Goal: Find specific page/section: Find specific page/section

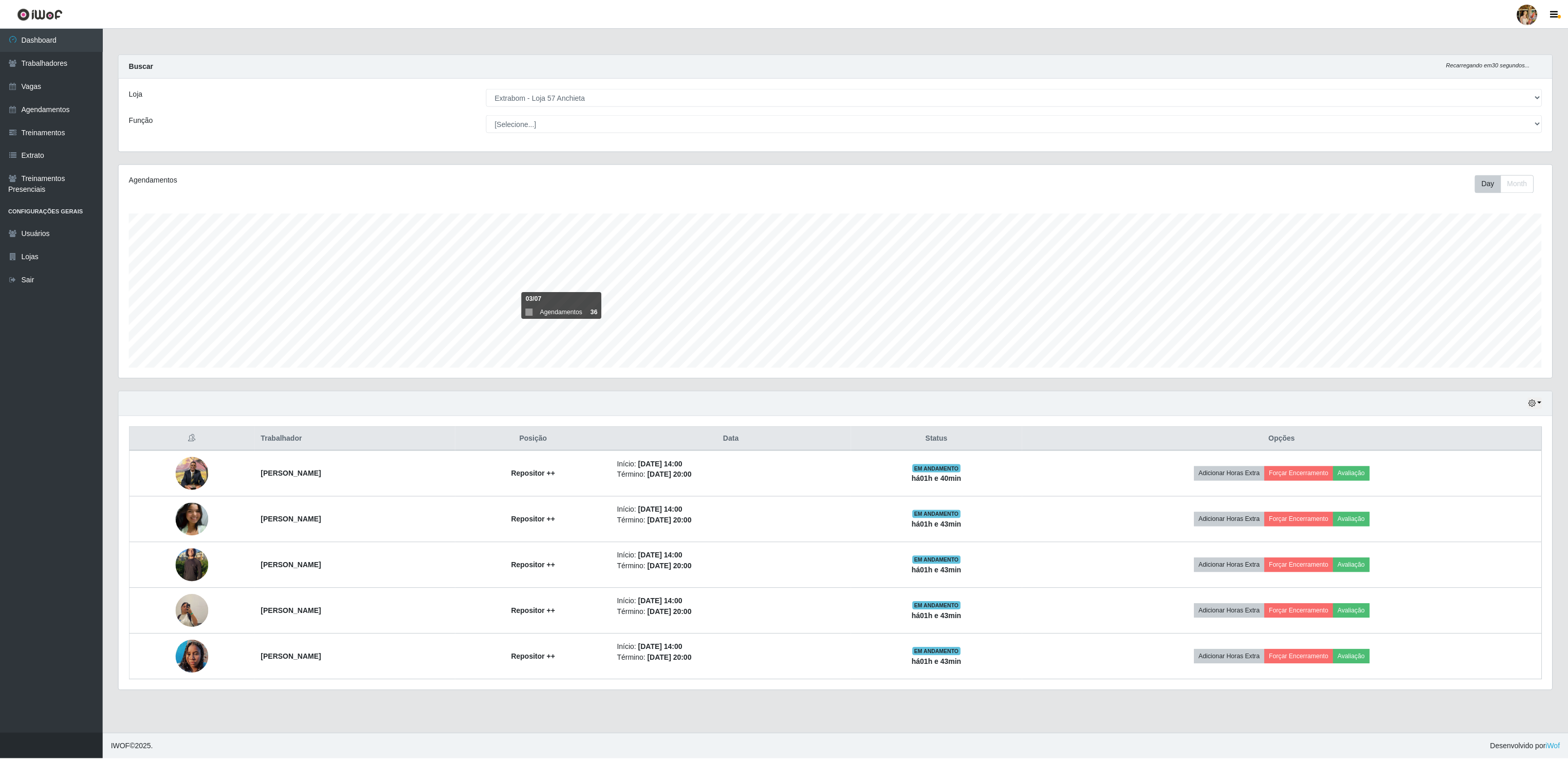
scroll to position [214, 1435]
click at [588, 95] on select "[Selecione...] Atacado Vem - [GEOGRAPHIC_DATA] 30 Laranjeiras Velha Atacado Vem…" at bounding box center [1016, 98] width 1058 height 18
click at [487, 89] on select "[Selecione...] Atacado Vem - [GEOGRAPHIC_DATA] 30 Laranjeiras Velha Atacado Vem…" at bounding box center [1016, 98] width 1058 height 18
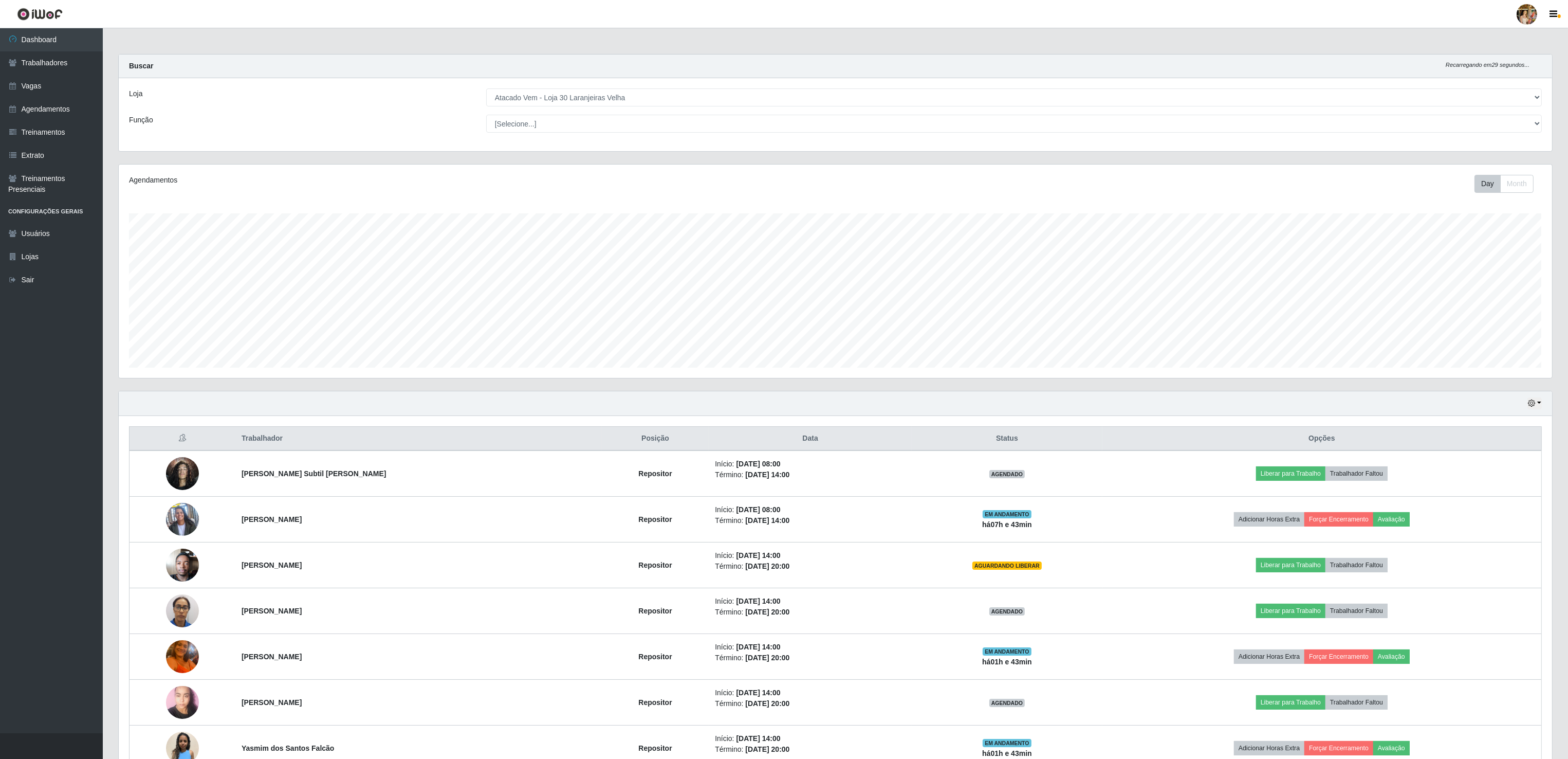
scroll to position [66, 0]
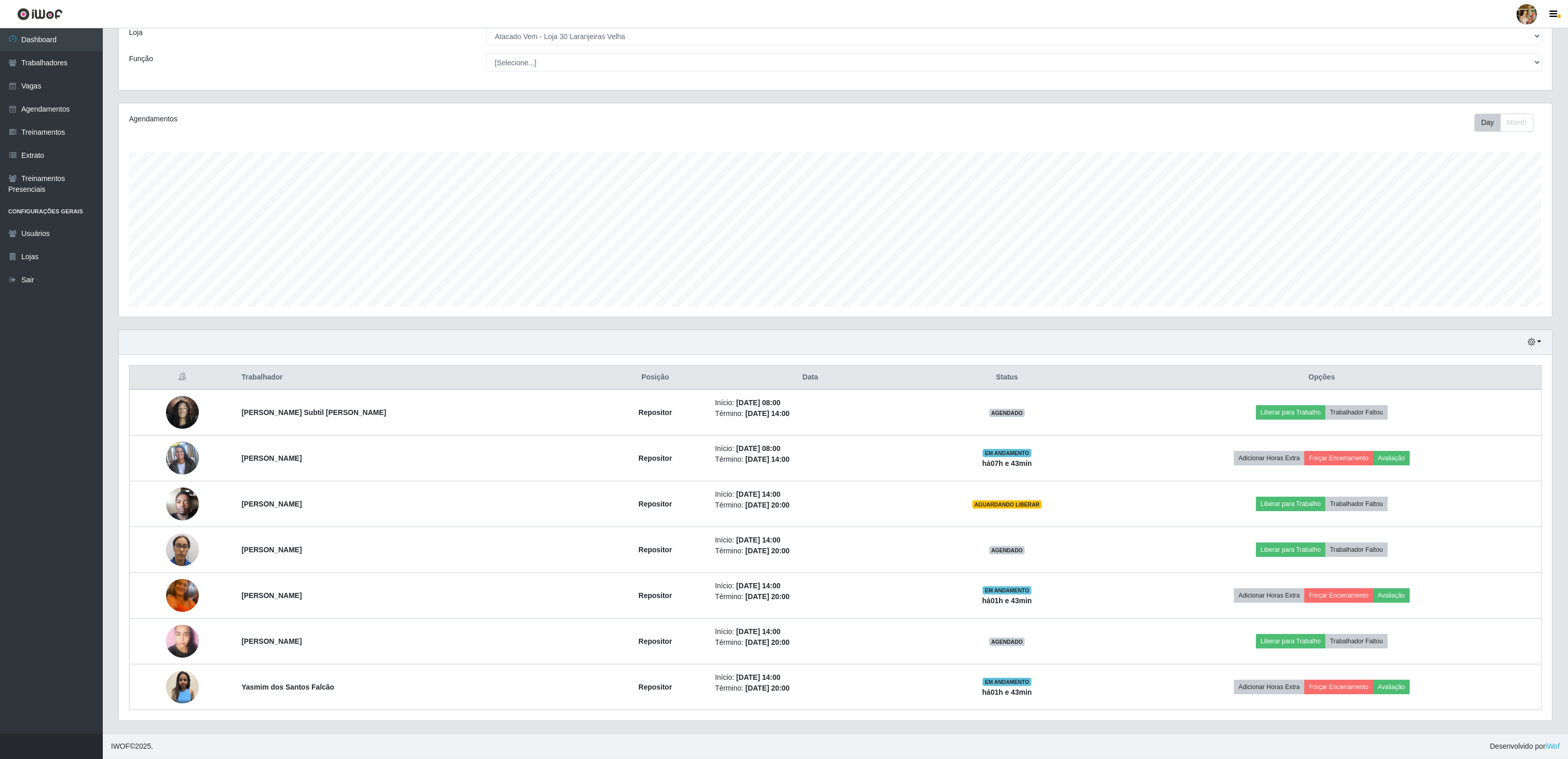
click at [1373, 336] on div "Hoje 1 dia 3 dias 1 Semana Não encerrados" at bounding box center [835, 342] width 1434 height 25
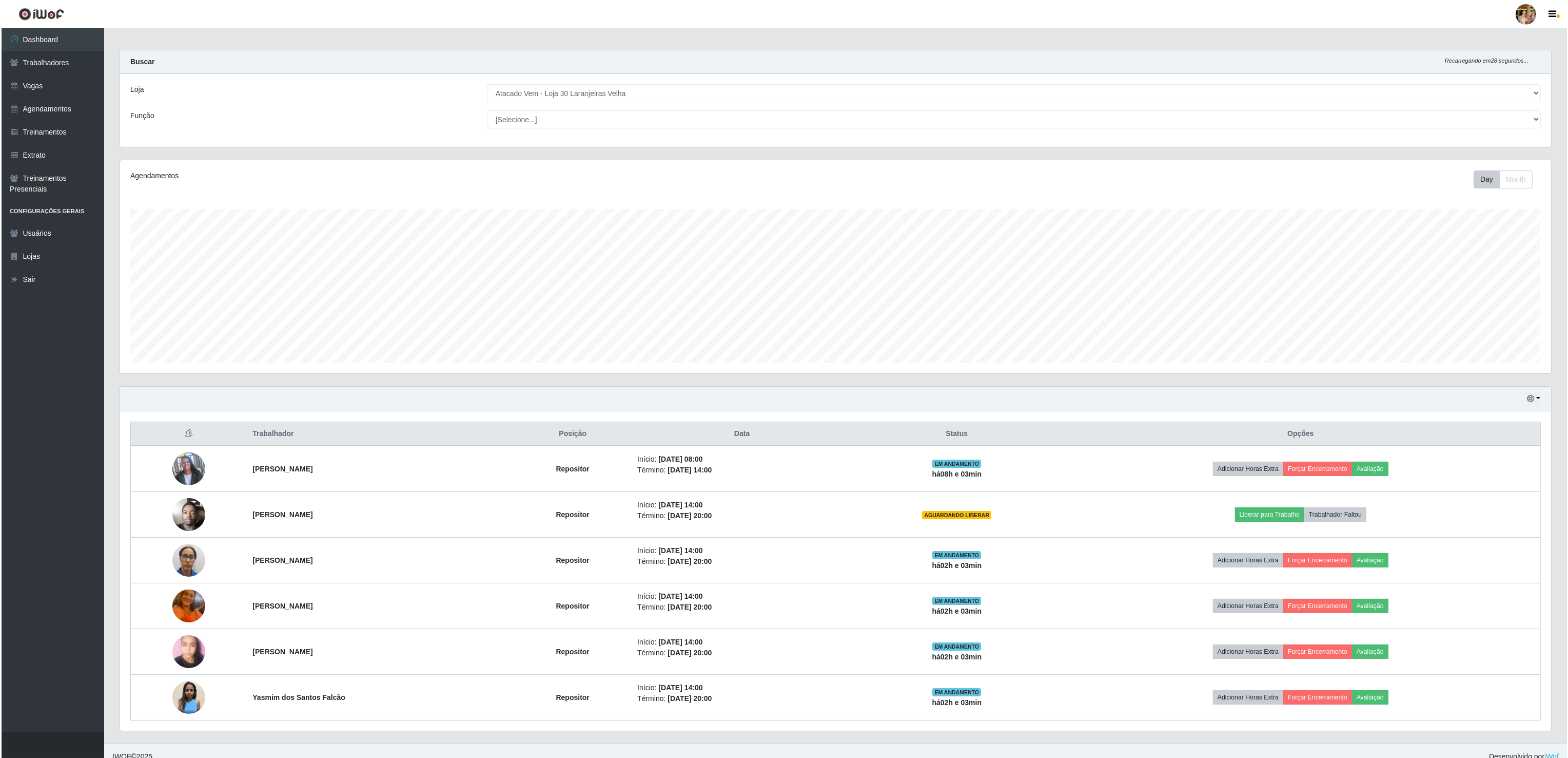
scroll to position [0, 0]
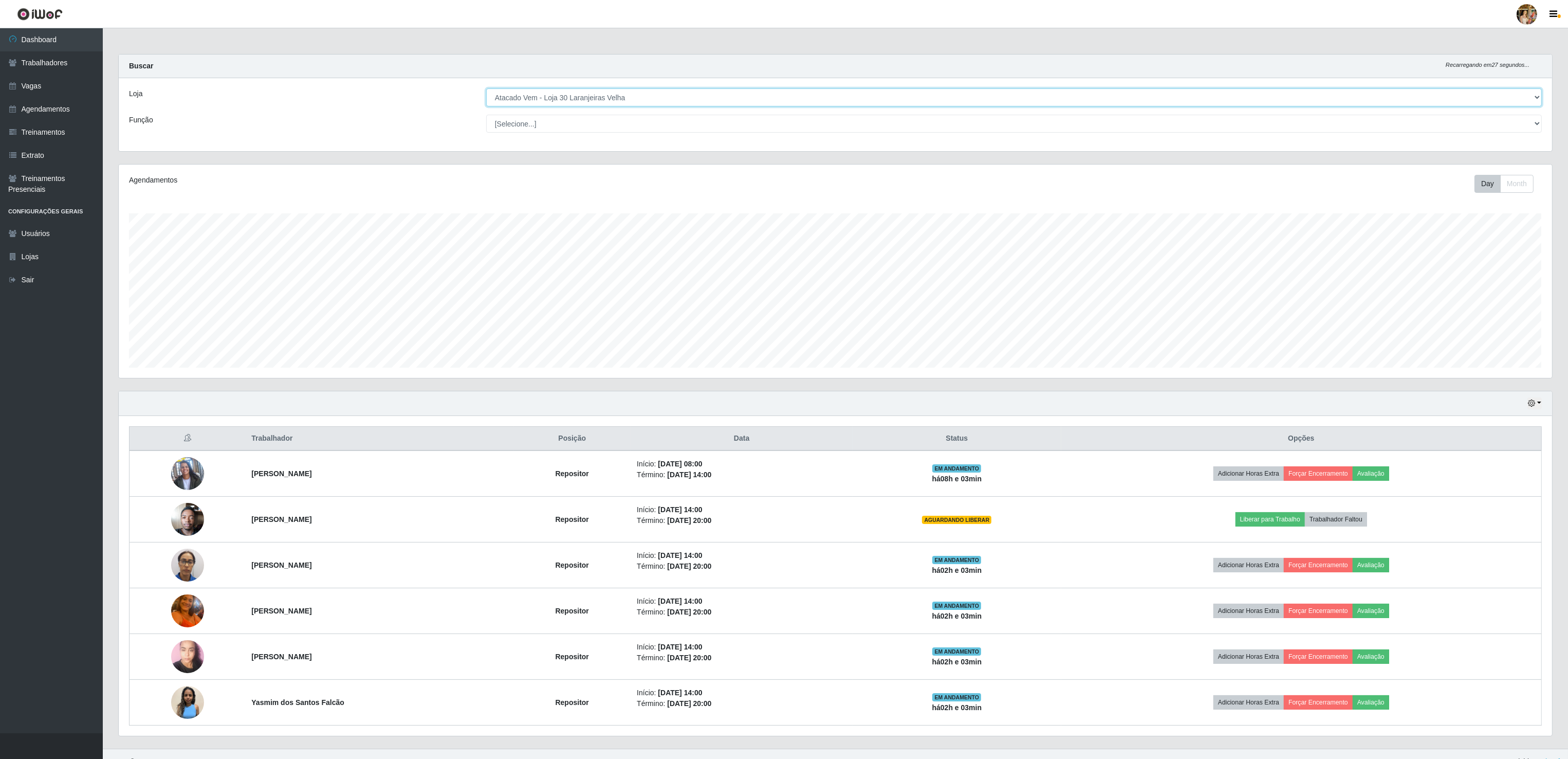
click at [584, 98] on select "[Selecione...] Atacado Vem - [GEOGRAPHIC_DATA] 30 Laranjeiras Velha Atacado Vem…" at bounding box center [1014, 98] width 1056 height 18
click at [487, 89] on select "[Selecione...] Atacado Vem - [GEOGRAPHIC_DATA] 30 Laranjeiras Velha Atacado Vem…" at bounding box center [1014, 98] width 1056 height 18
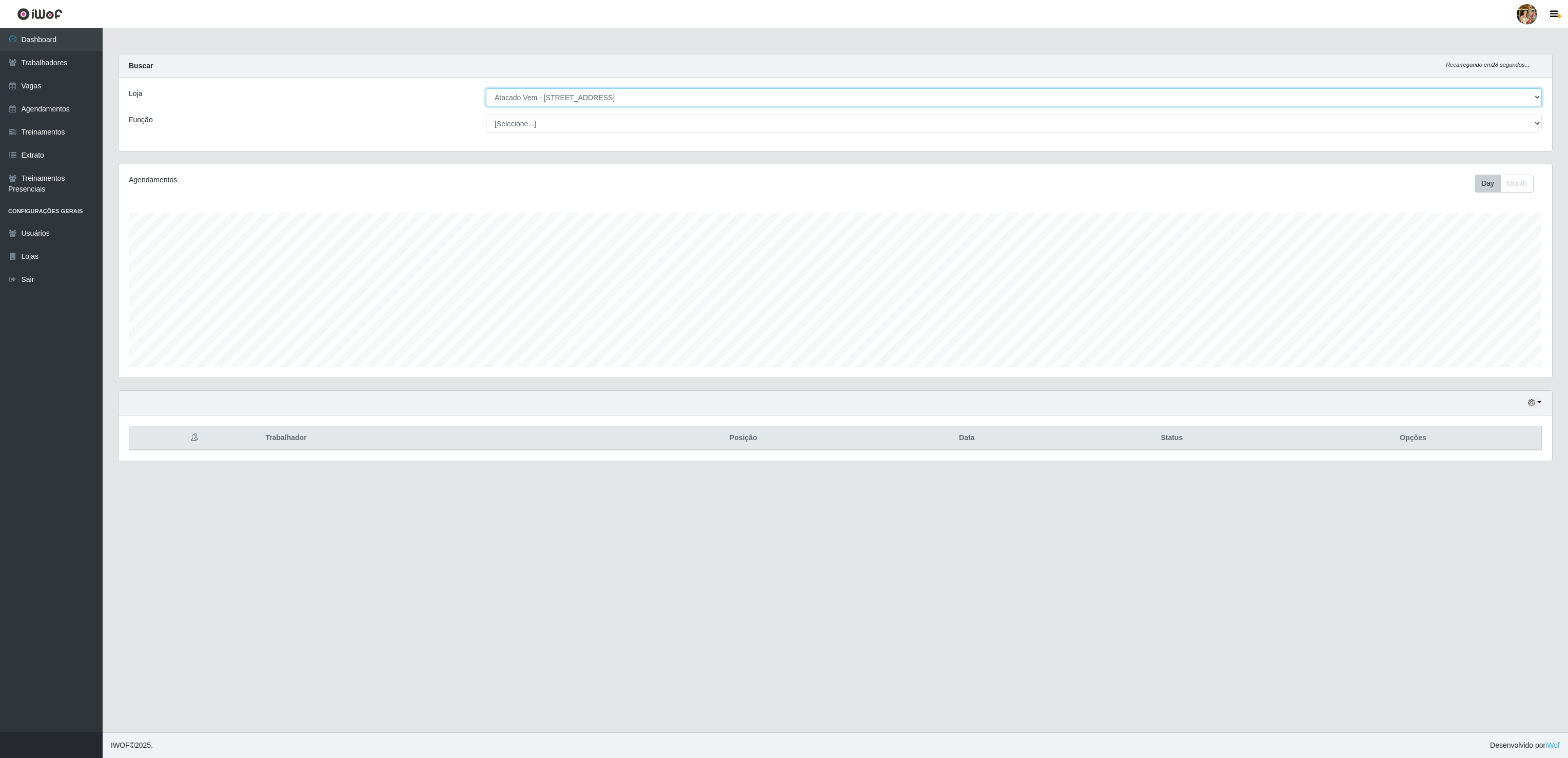
click at [581, 90] on select "[Selecione...] Atacado Vem - [GEOGRAPHIC_DATA] 30 Laranjeiras Velha Atacado Vem…" at bounding box center [1014, 98] width 1056 height 18
click at [486, 89] on select "[Selecione...] Atacado Vem - [GEOGRAPHIC_DATA] 30 Laranjeiras Velha Atacado Vem…" at bounding box center [1014, 98] width 1056 height 18
click at [583, 107] on select "[Selecione...] Atacado Vem - [GEOGRAPHIC_DATA] 30 Laranjeiras Velha Atacado Vem…" at bounding box center [1014, 98] width 1056 height 18
click at [486, 89] on select "[Selecione...] Atacado Vem - [GEOGRAPHIC_DATA] 30 Laranjeiras Velha Atacado Vem…" at bounding box center [1014, 98] width 1056 height 18
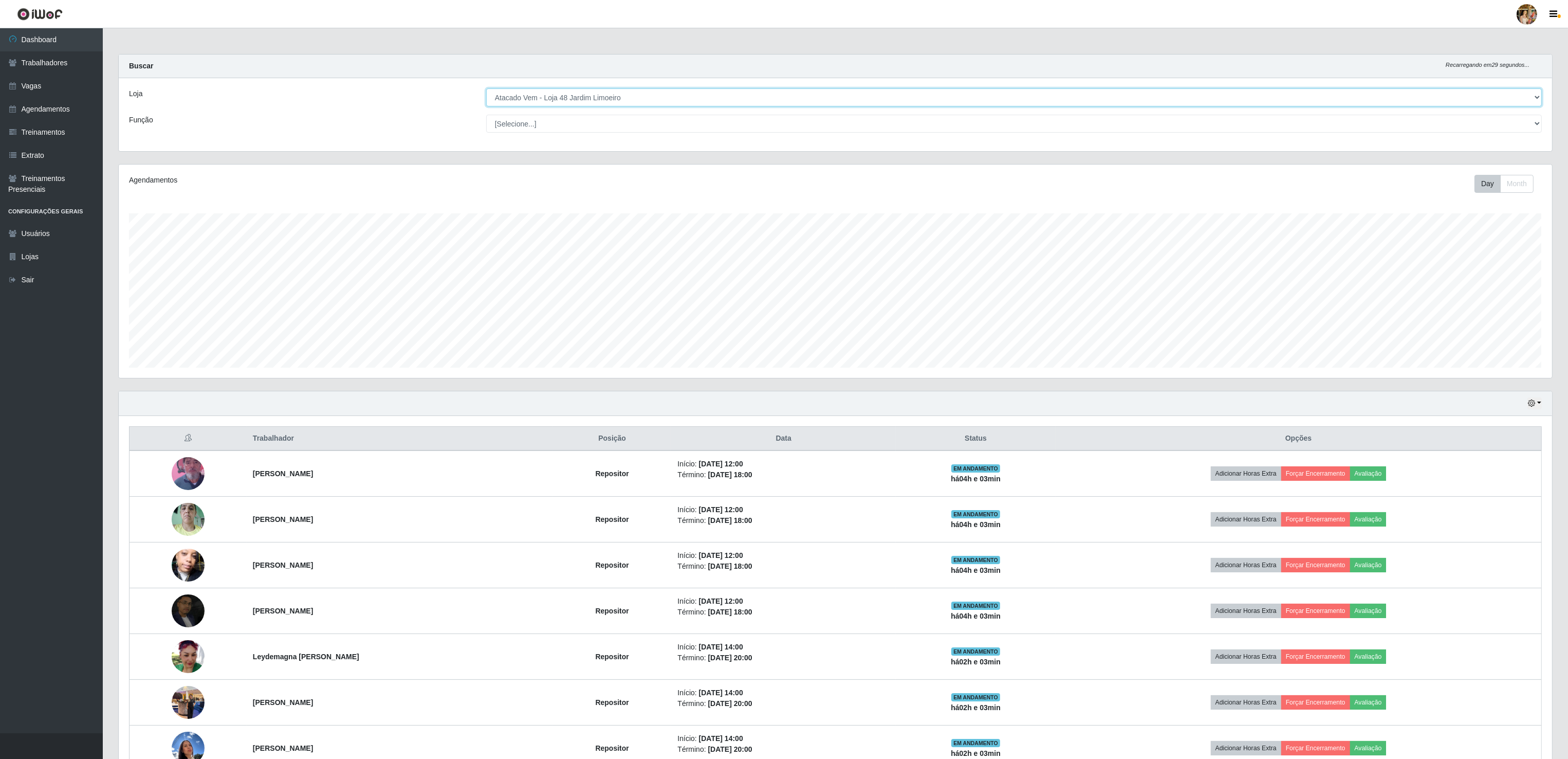
scroll to position [66, 0]
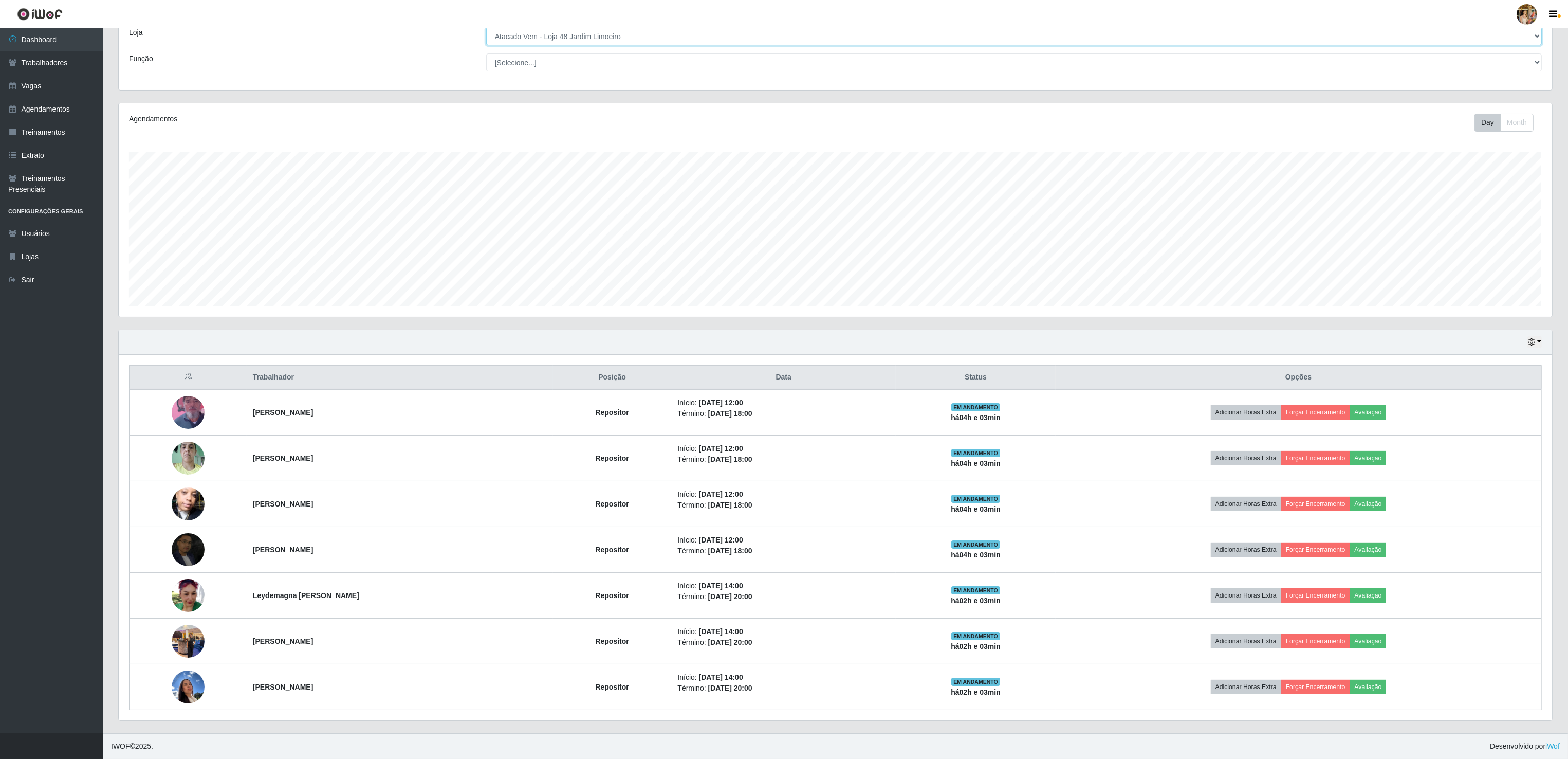
click at [573, 29] on select "[Selecione...] Atacado Vem - [GEOGRAPHIC_DATA] 30 Laranjeiras Velha Atacado Vem…" at bounding box center [1014, 36] width 1056 height 18
click at [487, 45] on select "[Selecione...] Atacado Vem - [GEOGRAPHIC_DATA] 30 Laranjeiras Velha Atacado Vem…" at bounding box center [1014, 36] width 1056 height 18
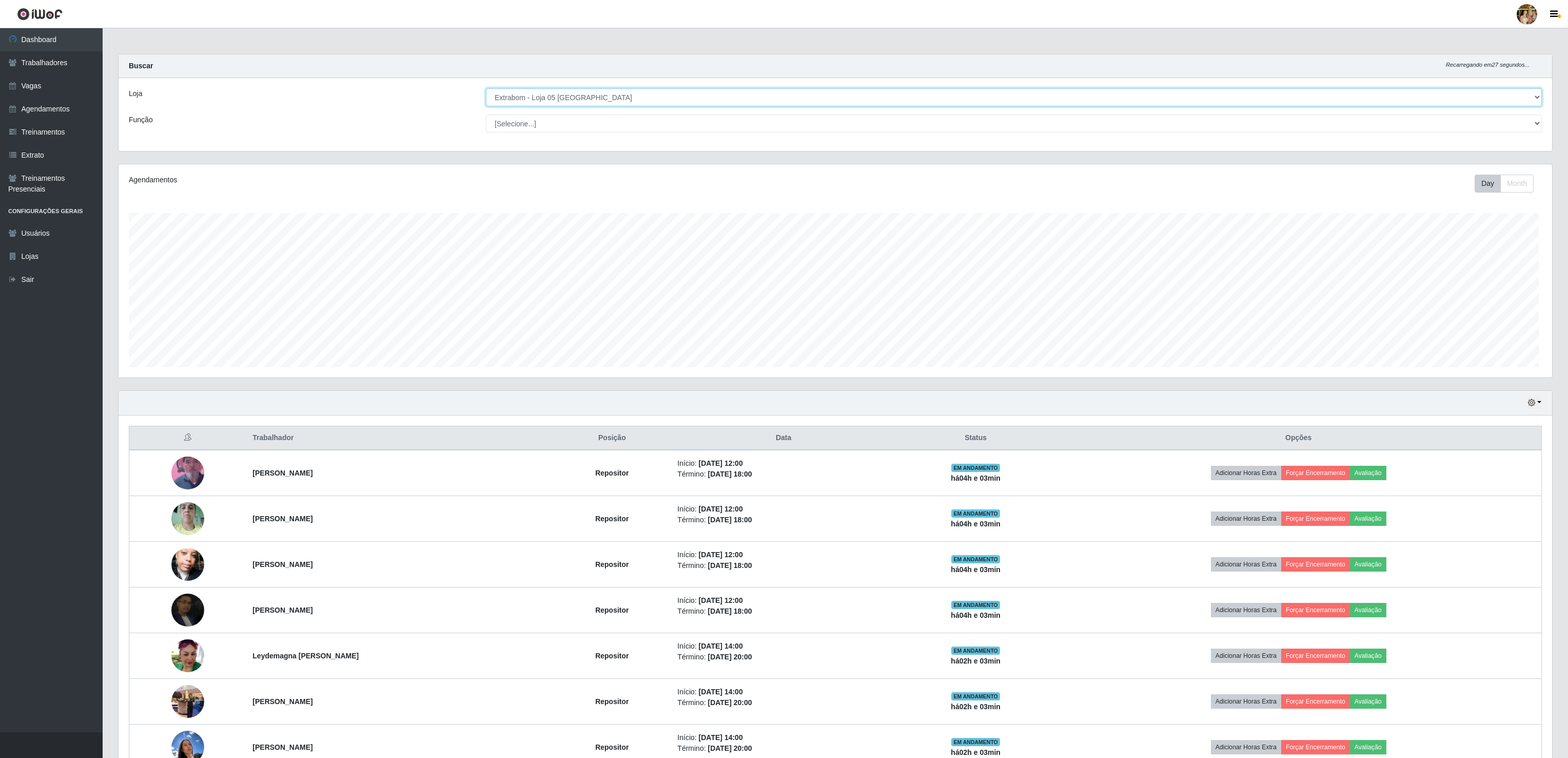
scroll to position [214, 1433]
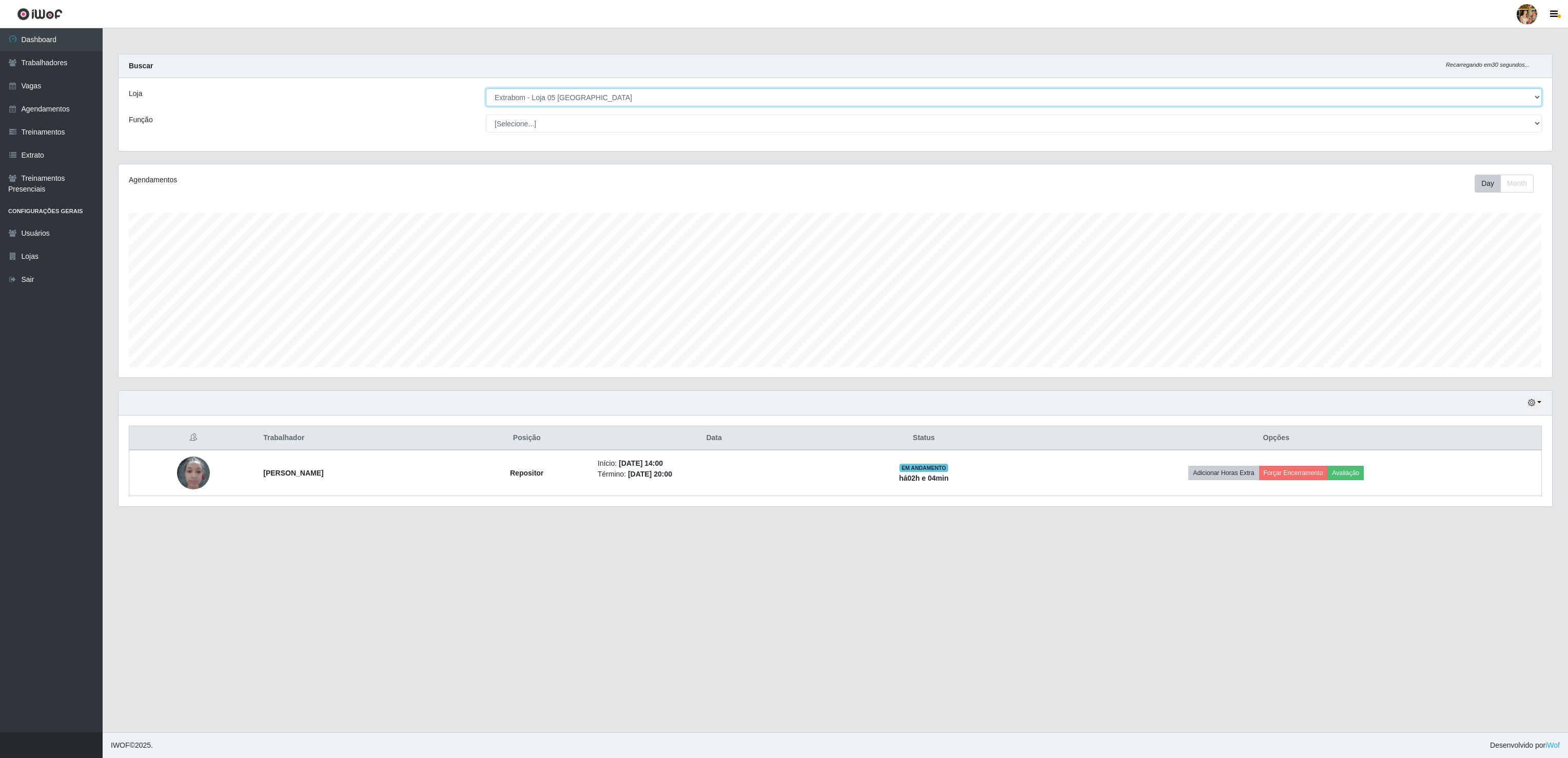
click at [576, 97] on select "[Selecione...] Atacado Vem - [GEOGRAPHIC_DATA] 30 Laranjeiras Velha Atacado Vem…" at bounding box center [1014, 98] width 1056 height 18
click at [486, 89] on select "[Selecione...] Atacado Vem - [GEOGRAPHIC_DATA] 30 Laranjeiras Velha Atacado Vem…" at bounding box center [1014, 98] width 1056 height 18
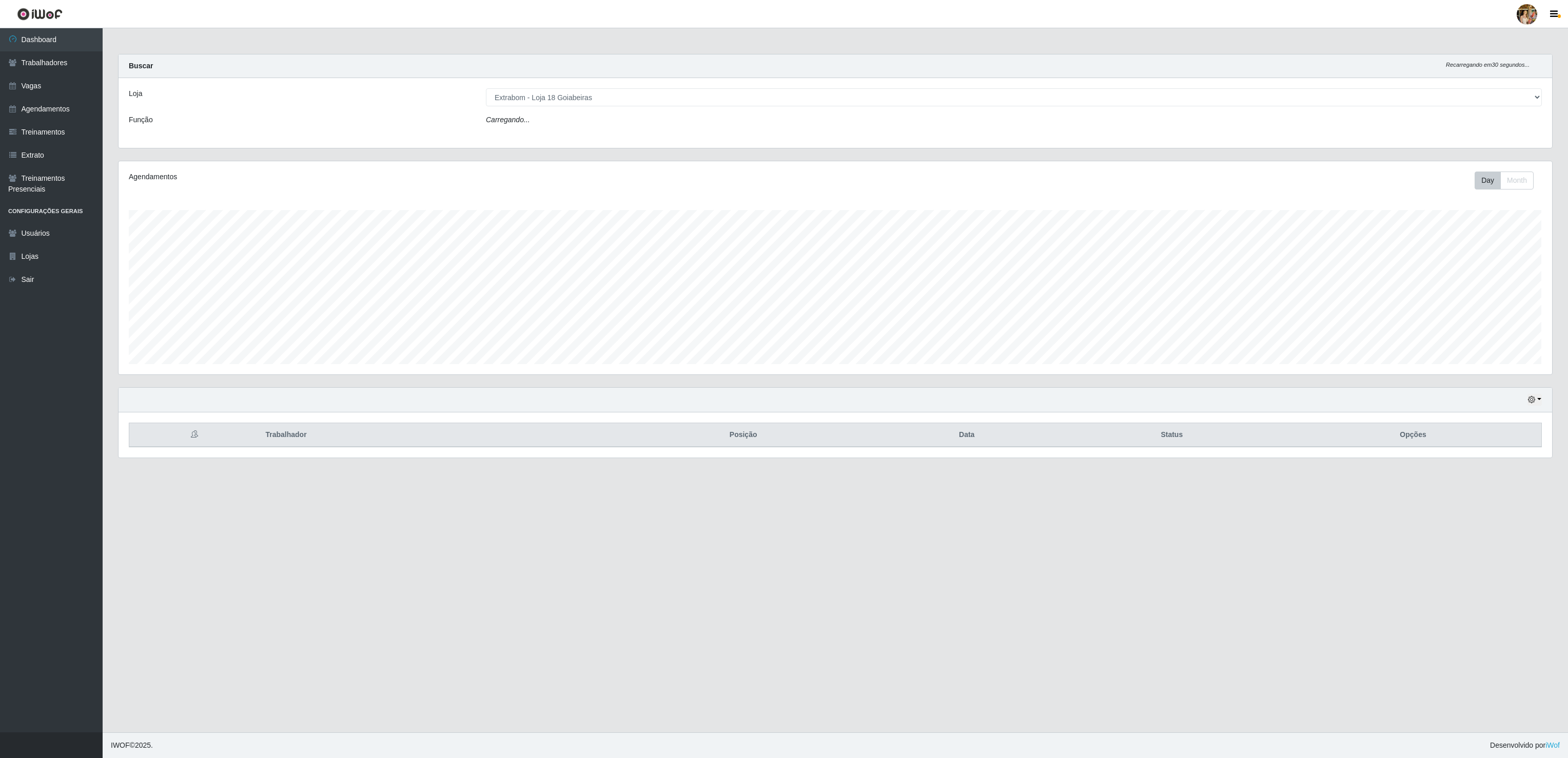
click at [591, 87] on div "Loja [Selecione...] Atacado Vem - [GEOGRAPHIC_DATA] 30 Laranjeiras Velha Atacad…" at bounding box center [835, 113] width 1434 height 70
click at [581, 101] on select "[Selecione...] Atacado Vem - [GEOGRAPHIC_DATA] 30 Laranjeiras Velha Atacado Vem…" at bounding box center [1014, 98] width 1056 height 18
click at [486, 89] on select "[Selecione...] Atacado Vem - [GEOGRAPHIC_DATA] 30 Laranjeiras Velha Atacado Vem…" at bounding box center [1014, 98] width 1056 height 18
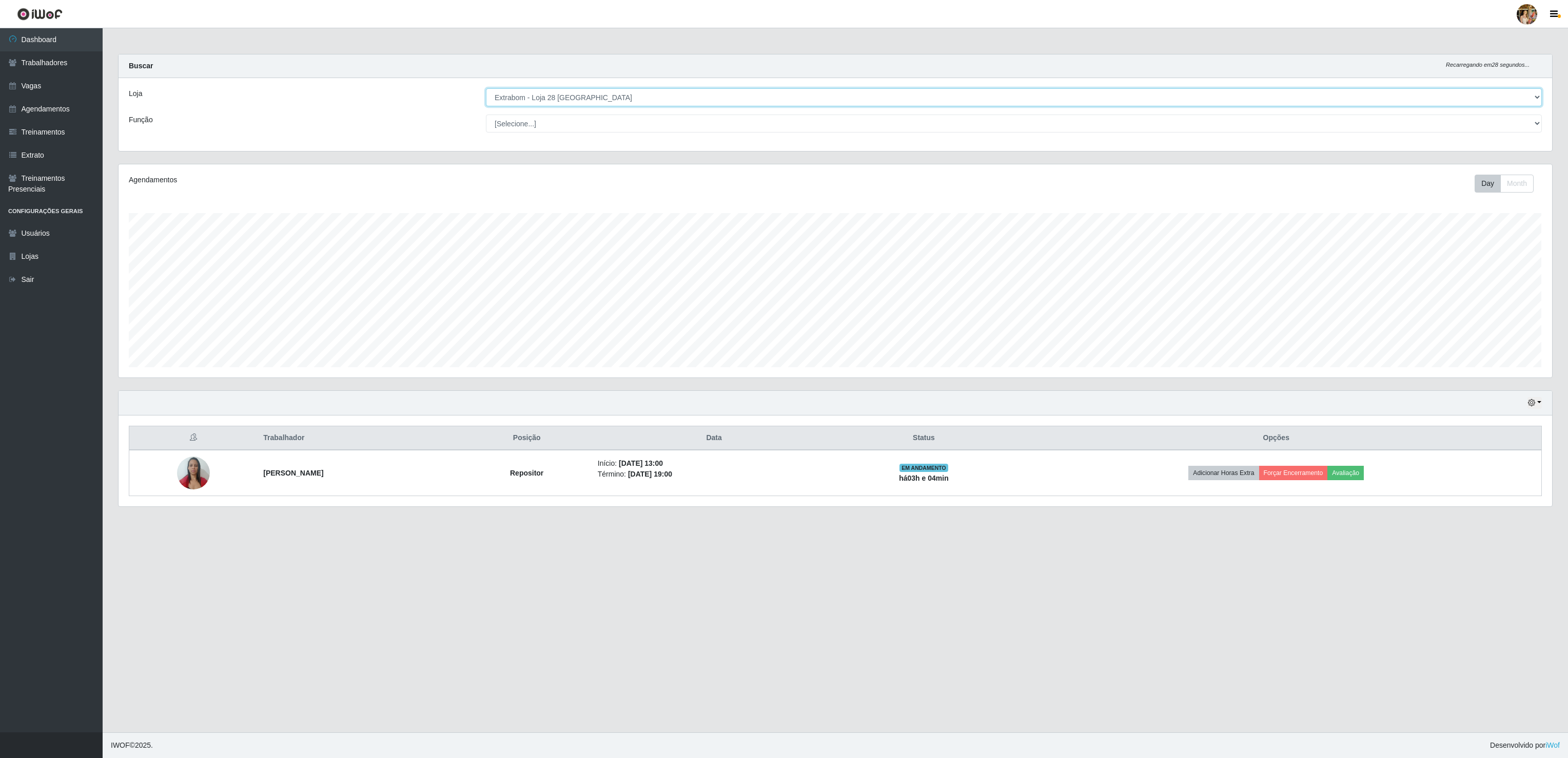
click at [581, 97] on select "[Selecione...] Atacado Vem - [GEOGRAPHIC_DATA] 30 Laranjeiras Velha Atacado Vem…" at bounding box center [1014, 98] width 1056 height 18
select select "470"
click at [486, 89] on select "[Selecione...] Atacado Vem - [GEOGRAPHIC_DATA] 30 Laranjeiras Velha Atacado Vem…" at bounding box center [1014, 98] width 1056 height 18
